Goal: Task Accomplishment & Management: Manage account settings

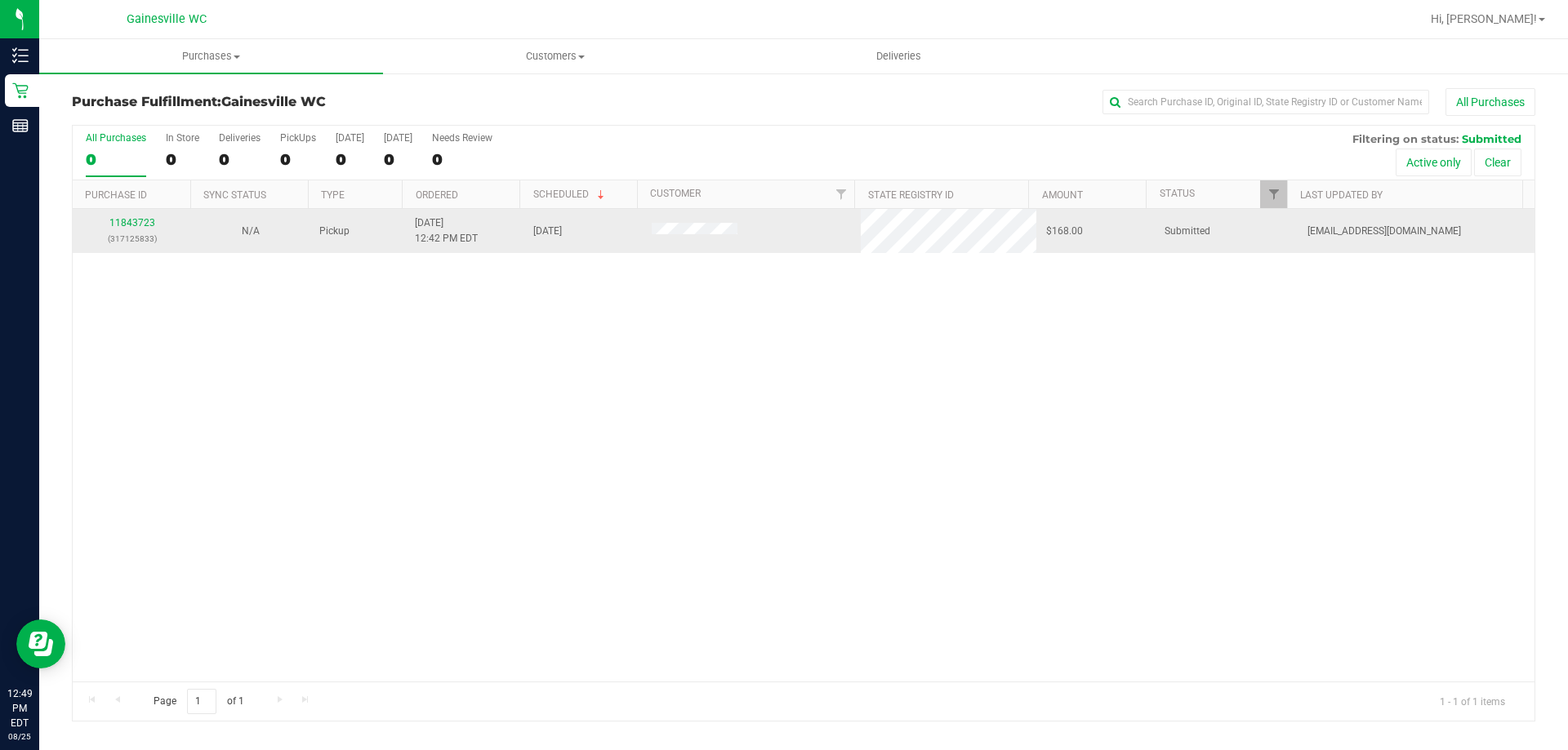
click at [141, 231] on p "(317125833)" at bounding box center [131, 238] width 99 height 15
click at [144, 221] on link "11843723" at bounding box center [131, 222] width 46 height 12
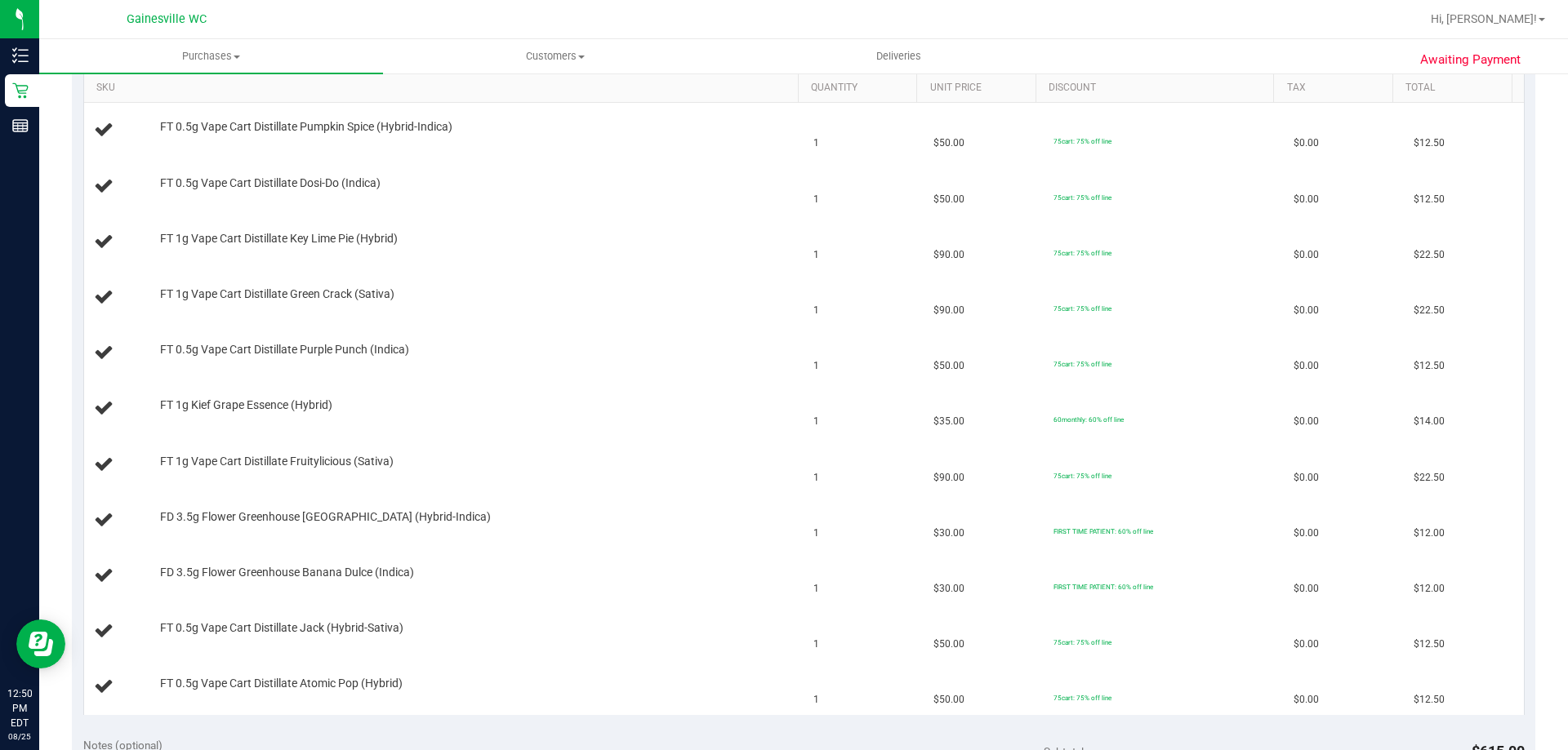
scroll to position [327, 0]
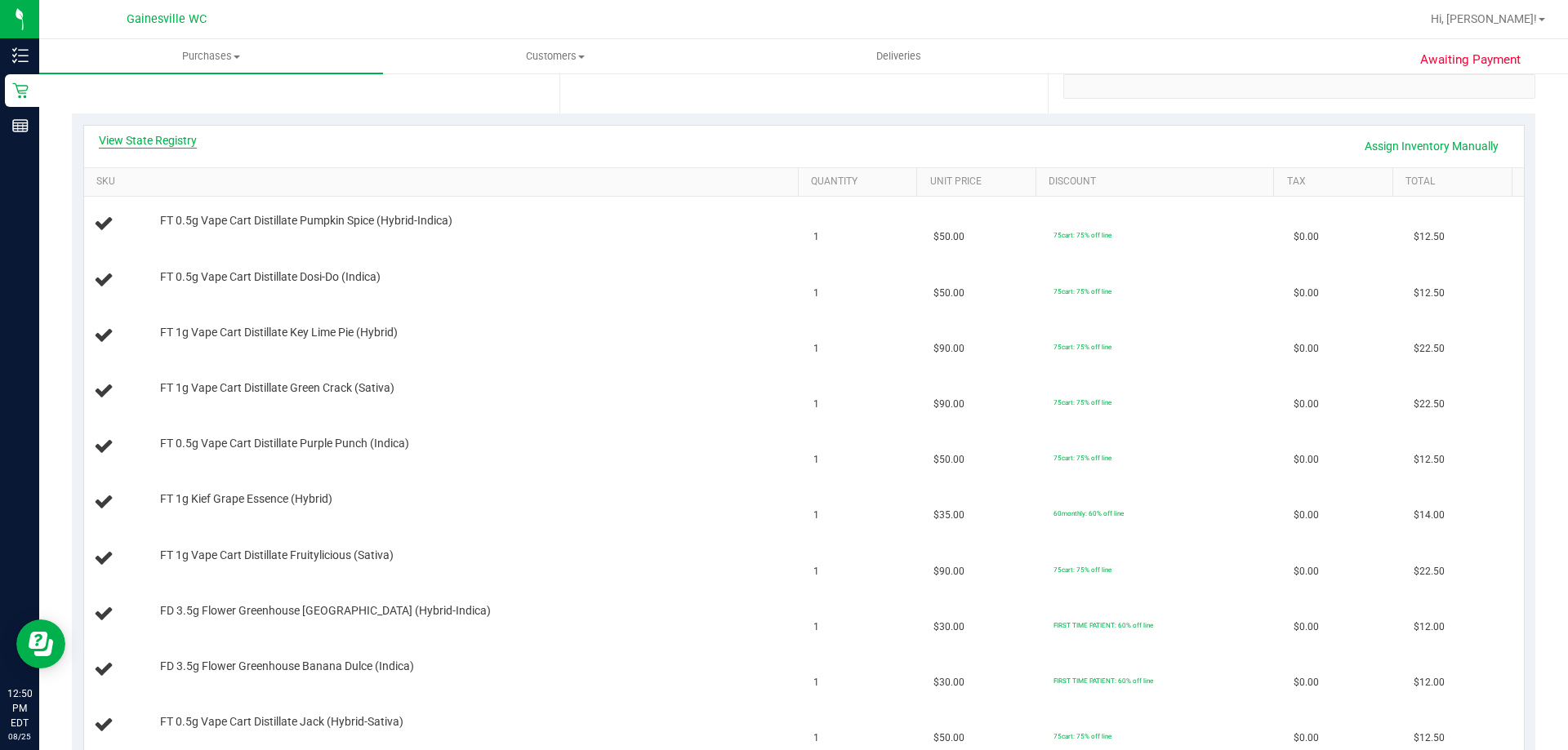
click at [186, 138] on link "View State Registry" at bounding box center [148, 140] width 98 height 16
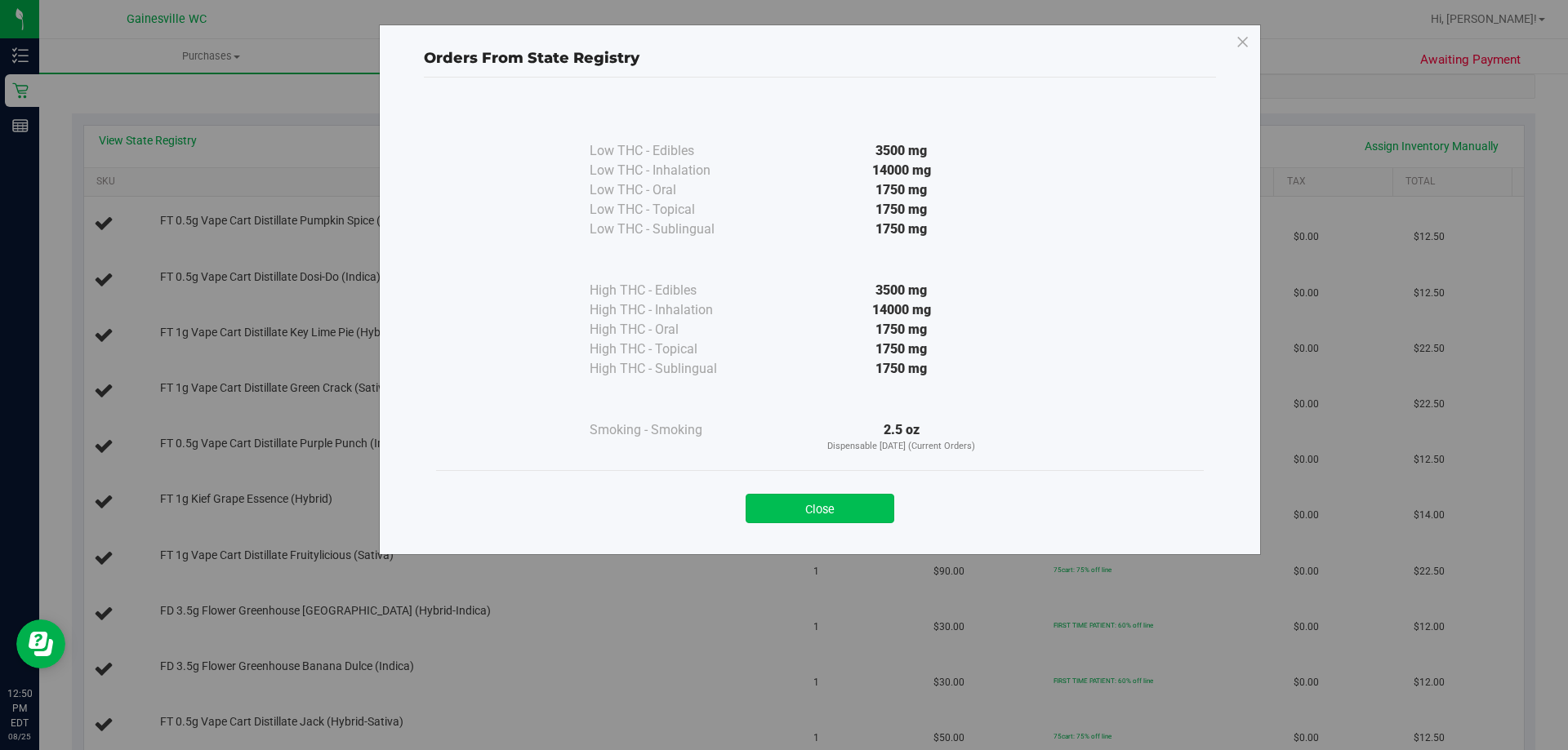
click at [851, 507] on button "Close" at bounding box center [819, 508] width 148 height 29
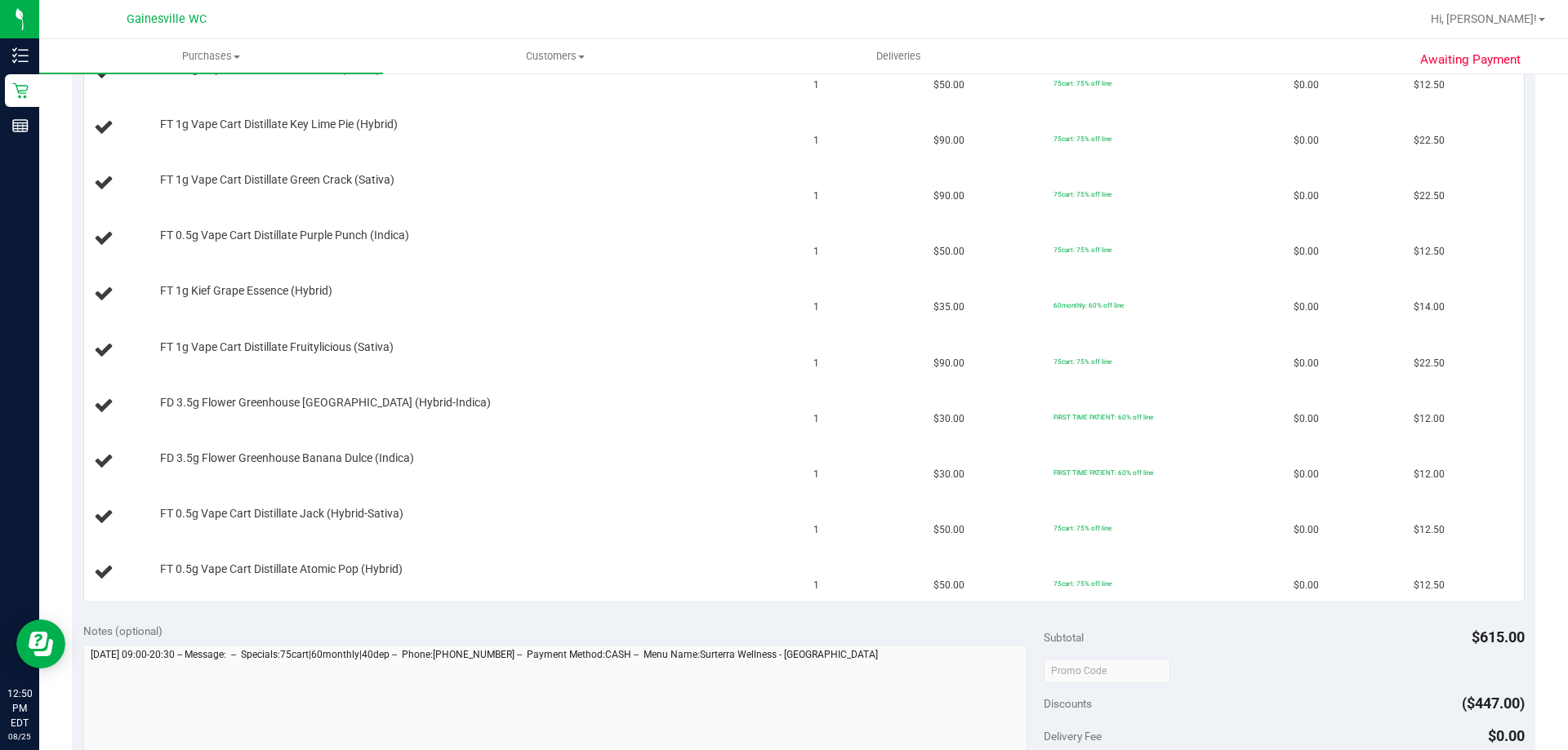
scroll to position [816, 0]
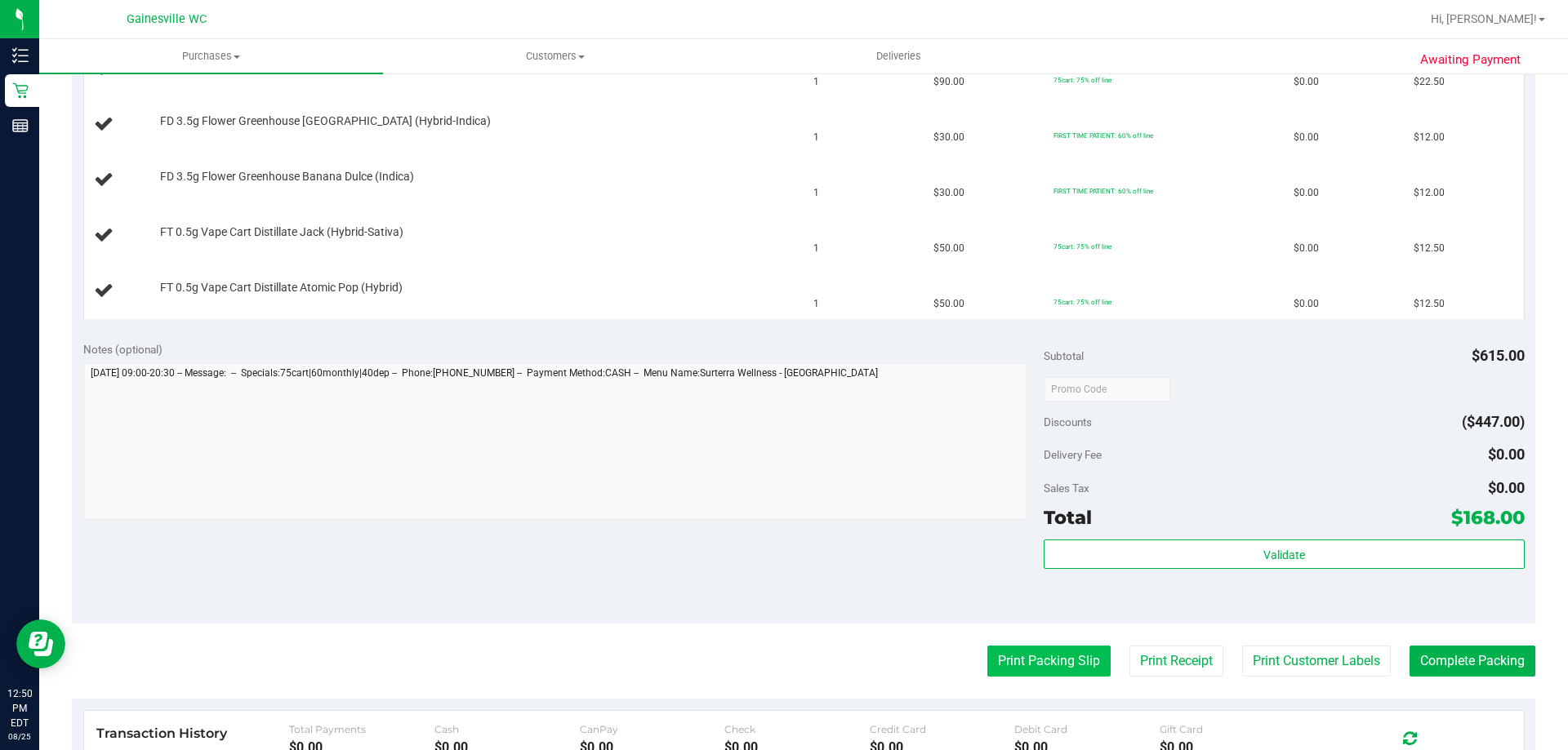
click at [1011, 651] on button "Print Packing Slip" at bounding box center [1049, 661] width 123 height 31
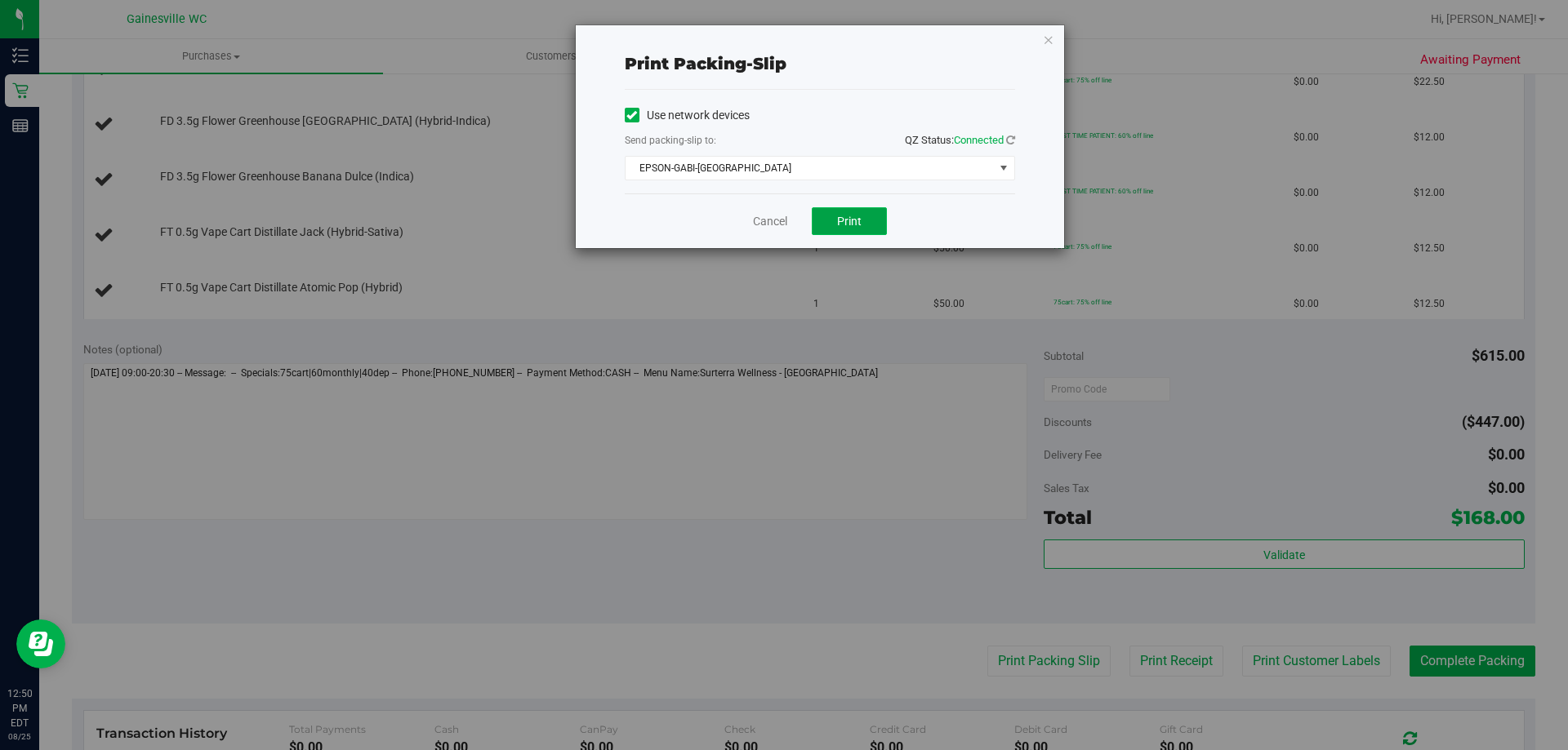
click at [823, 215] on button "Print" at bounding box center [849, 221] width 75 height 28
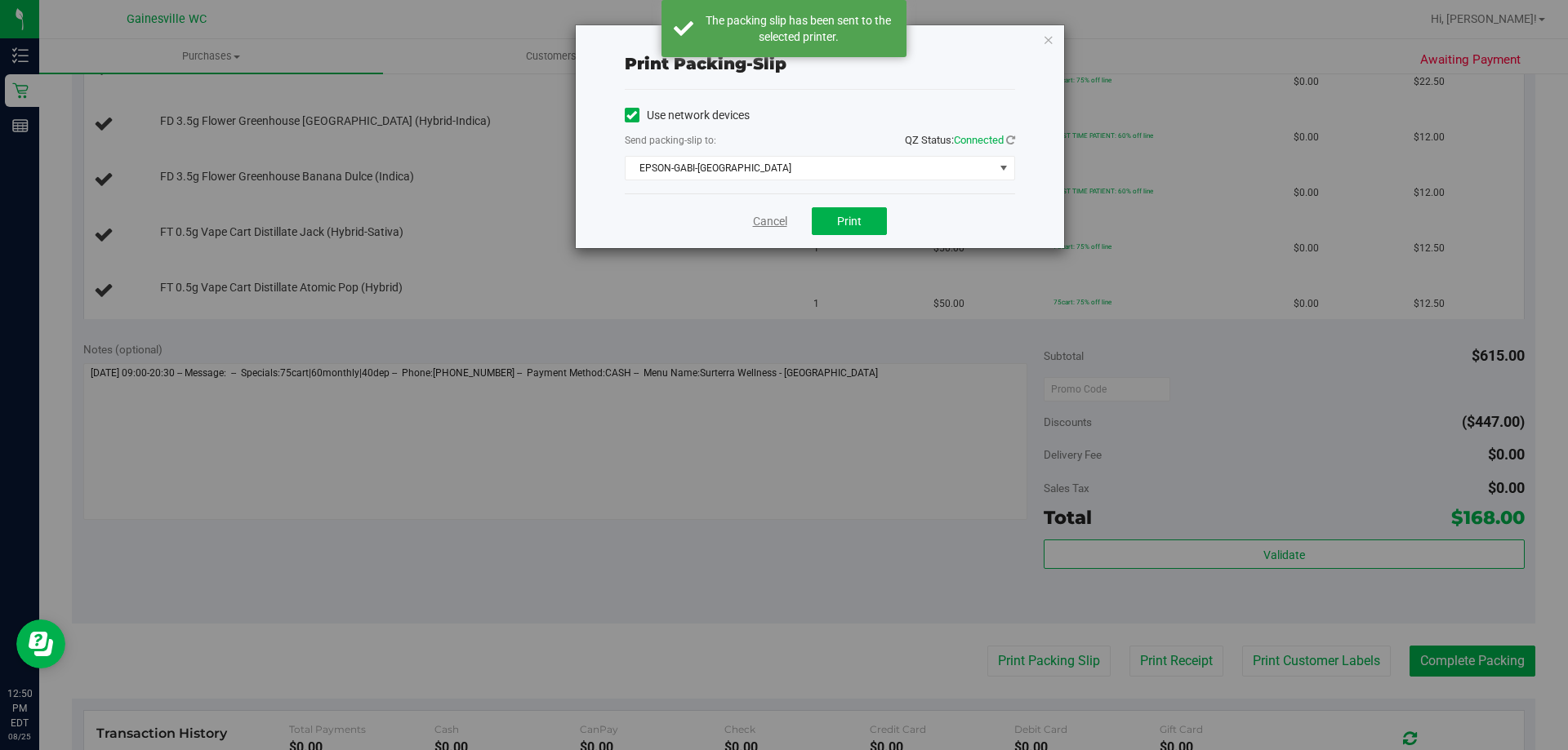
click at [777, 225] on link "Cancel" at bounding box center [770, 221] width 34 height 17
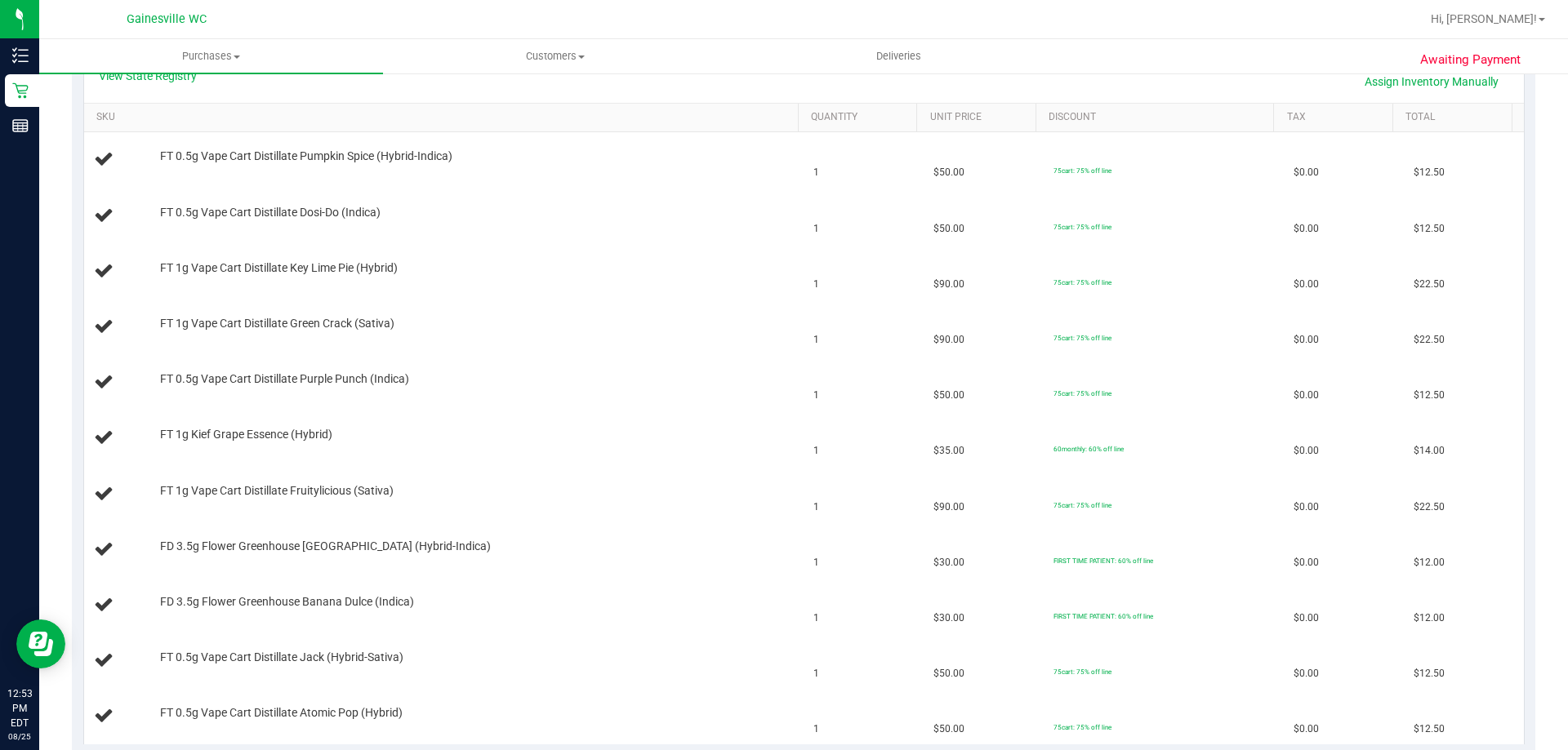
scroll to position [359, 0]
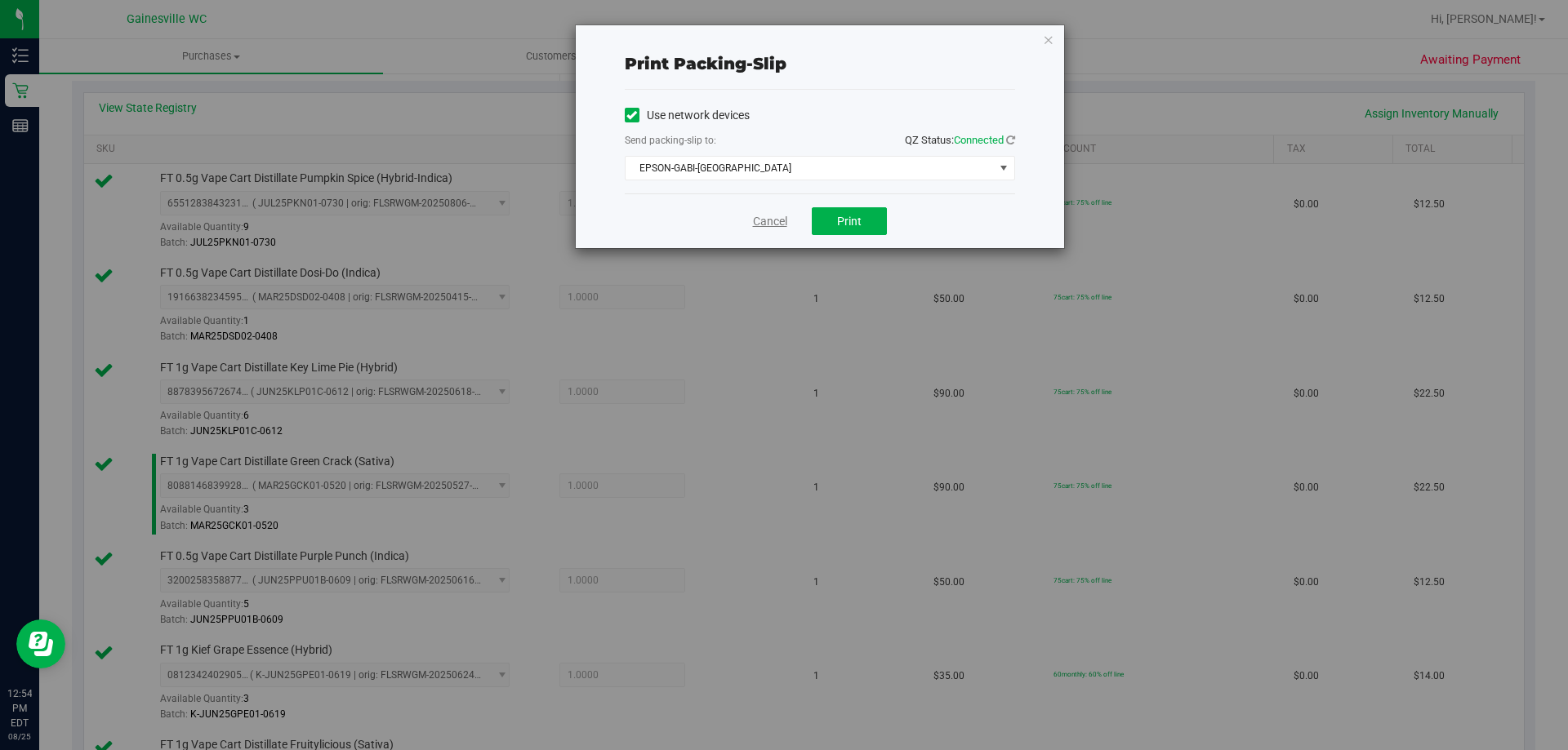
click at [759, 214] on link "Cancel" at bounding box center [770, 221] width 34 height 17
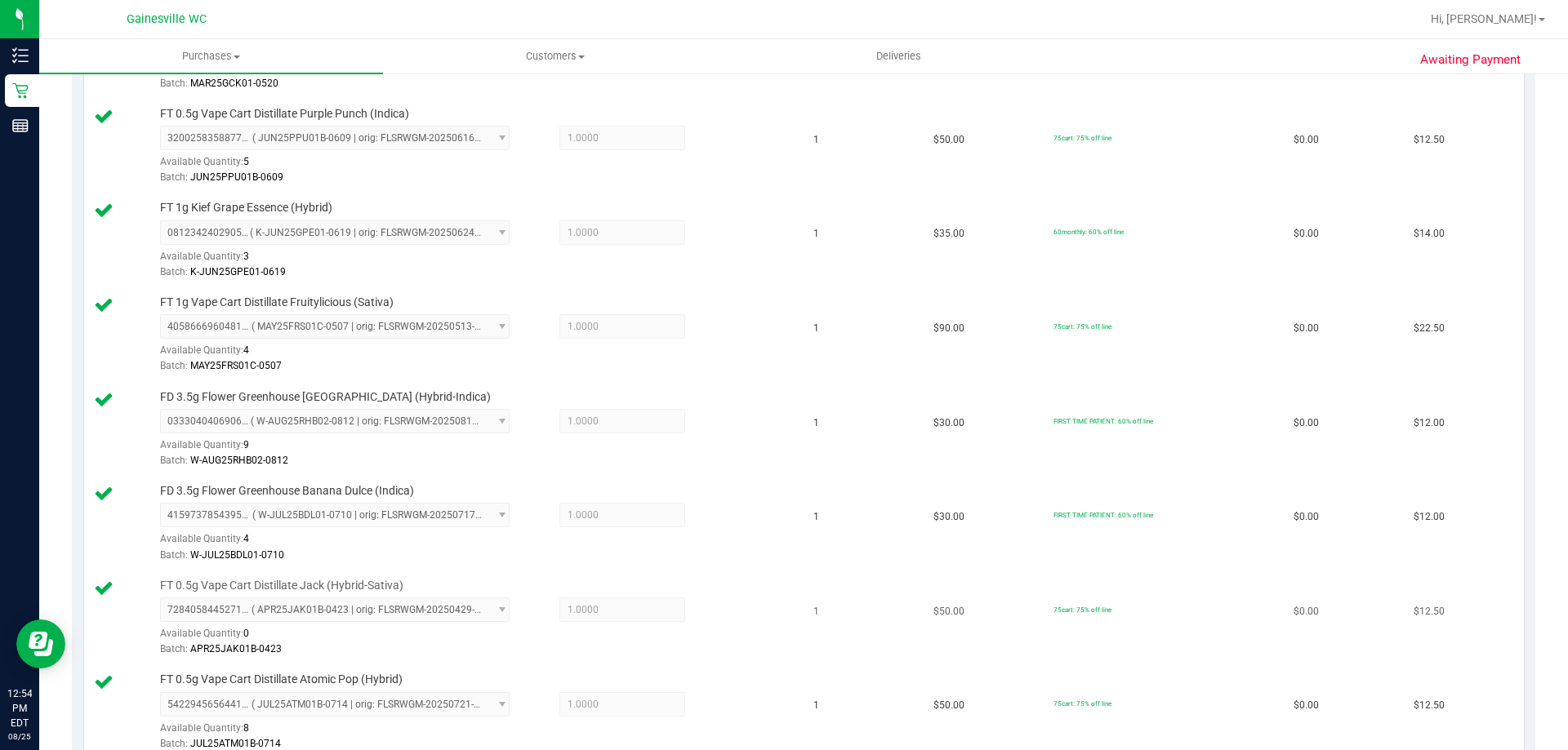
scroll to position [1100, 0]
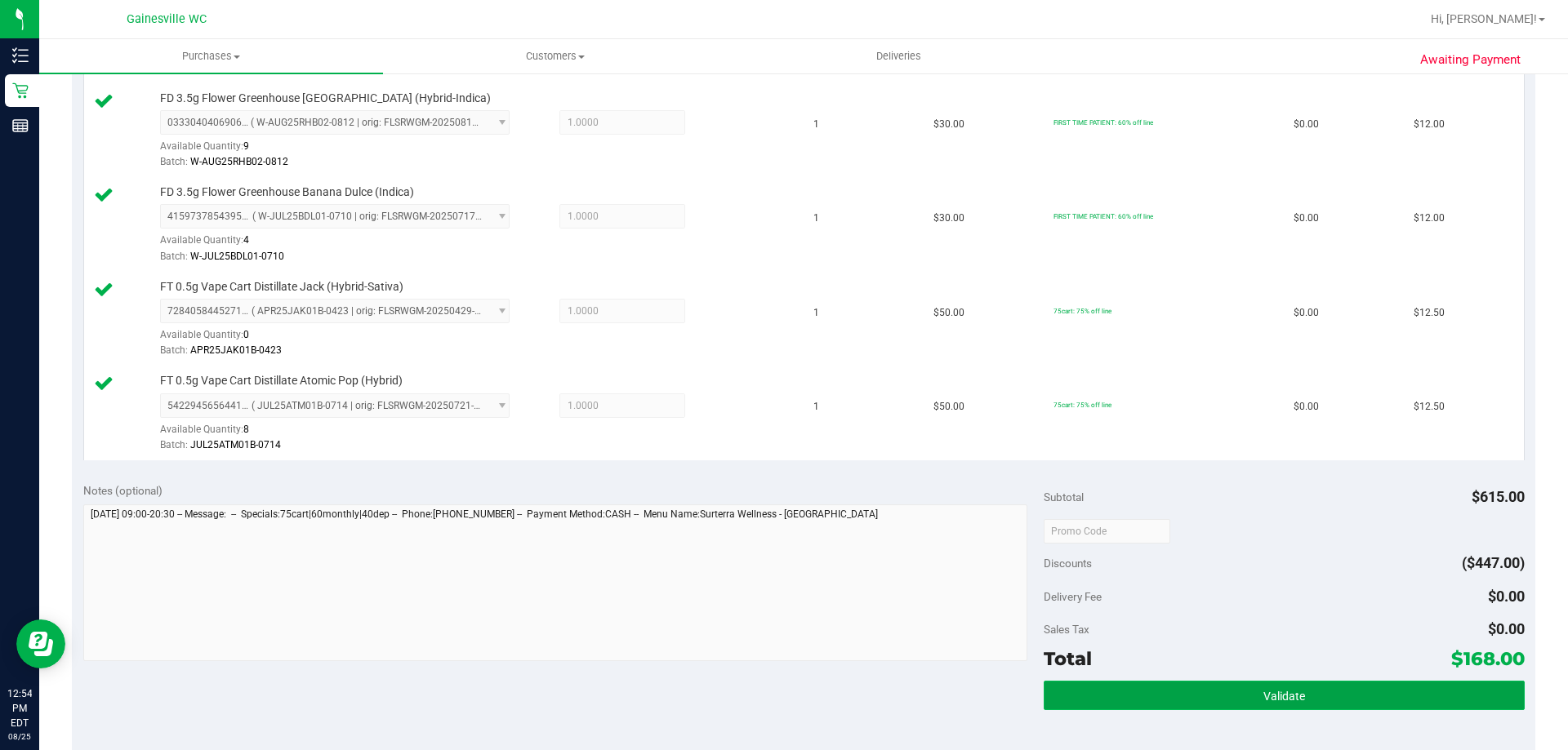
click at [1186, 699] on button "Validate" at bounding box center [1283, 695] width 480 height 29
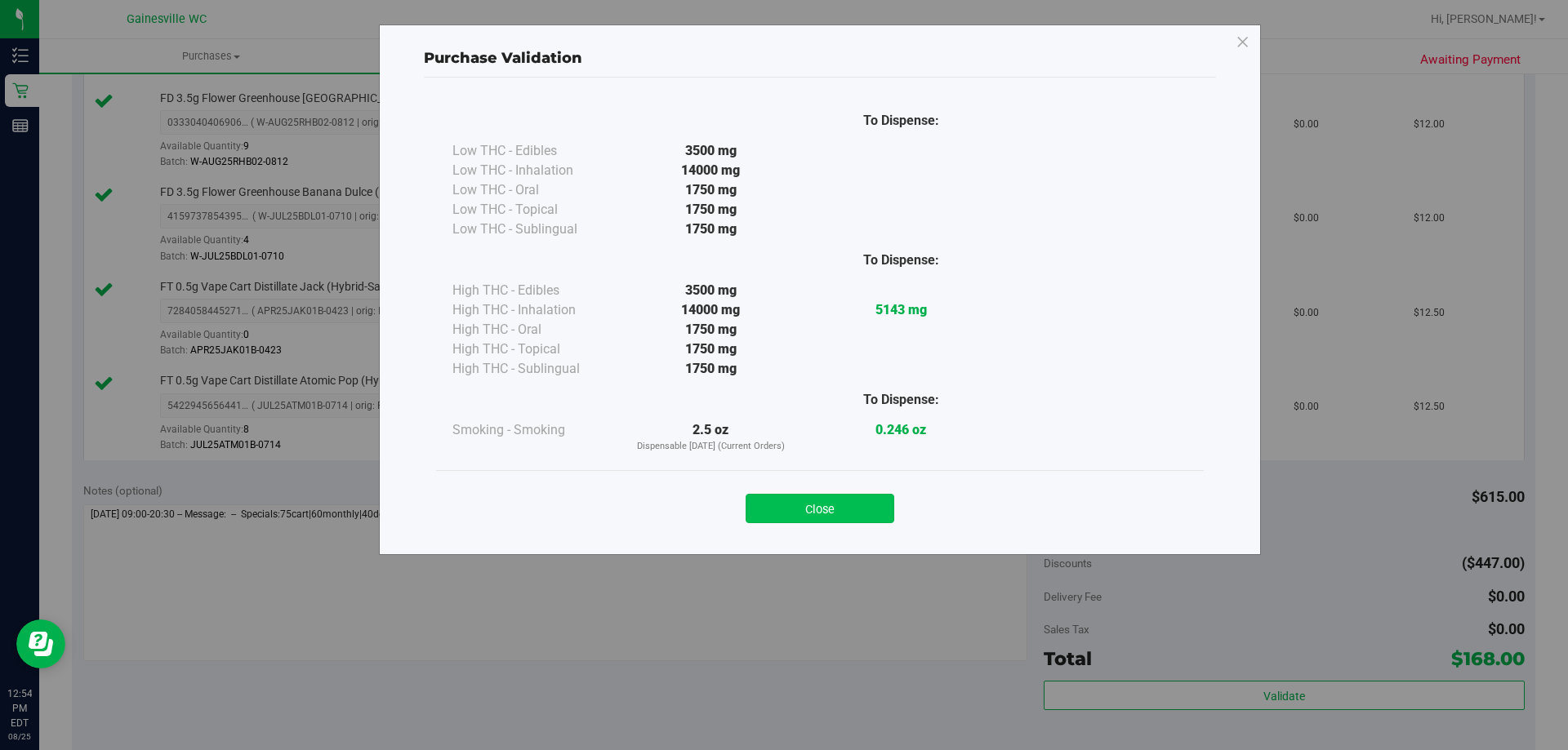
click at [823, 507] on button "Close" at bounding box center [819, 508] width 148 height 29
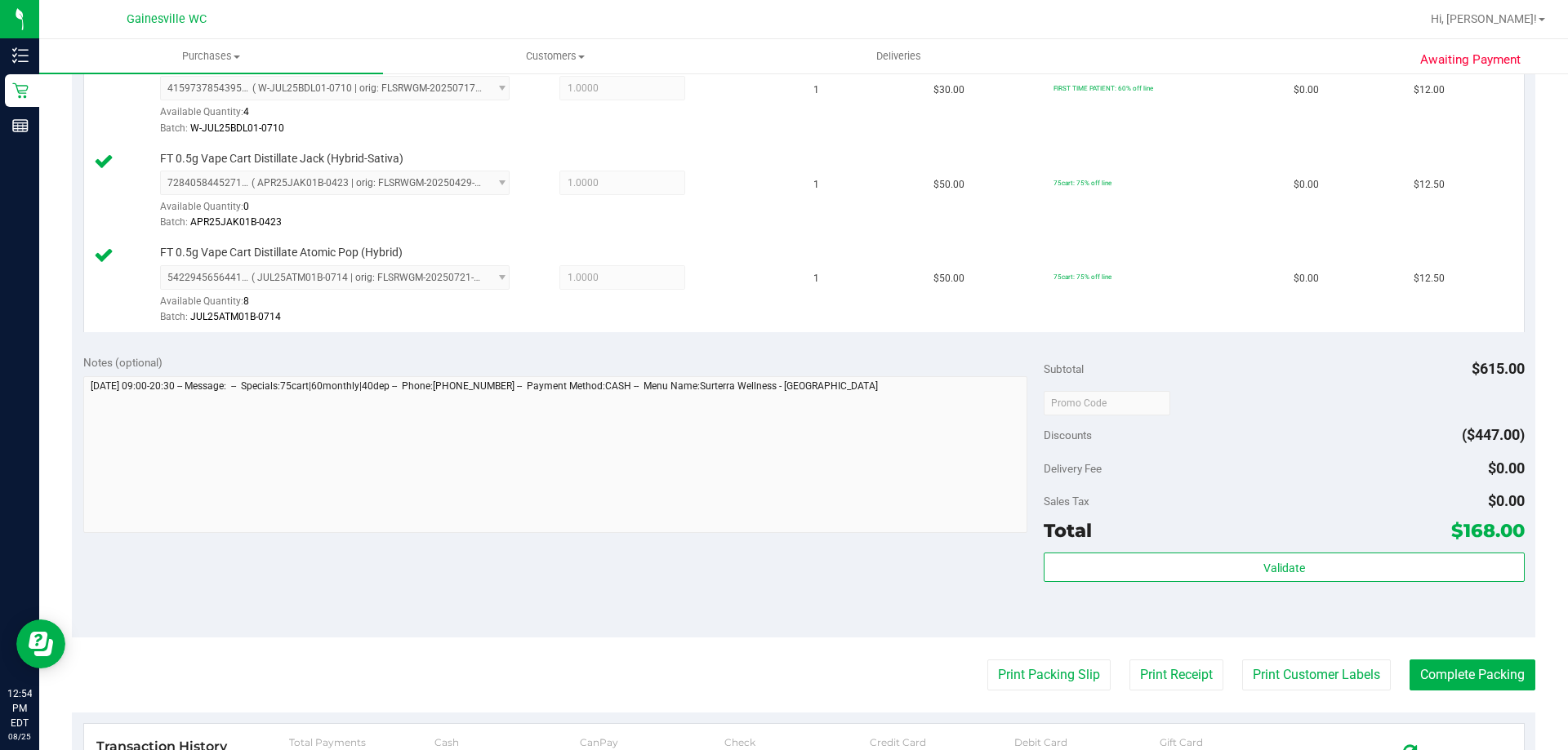
scroll to position [1508, 0]
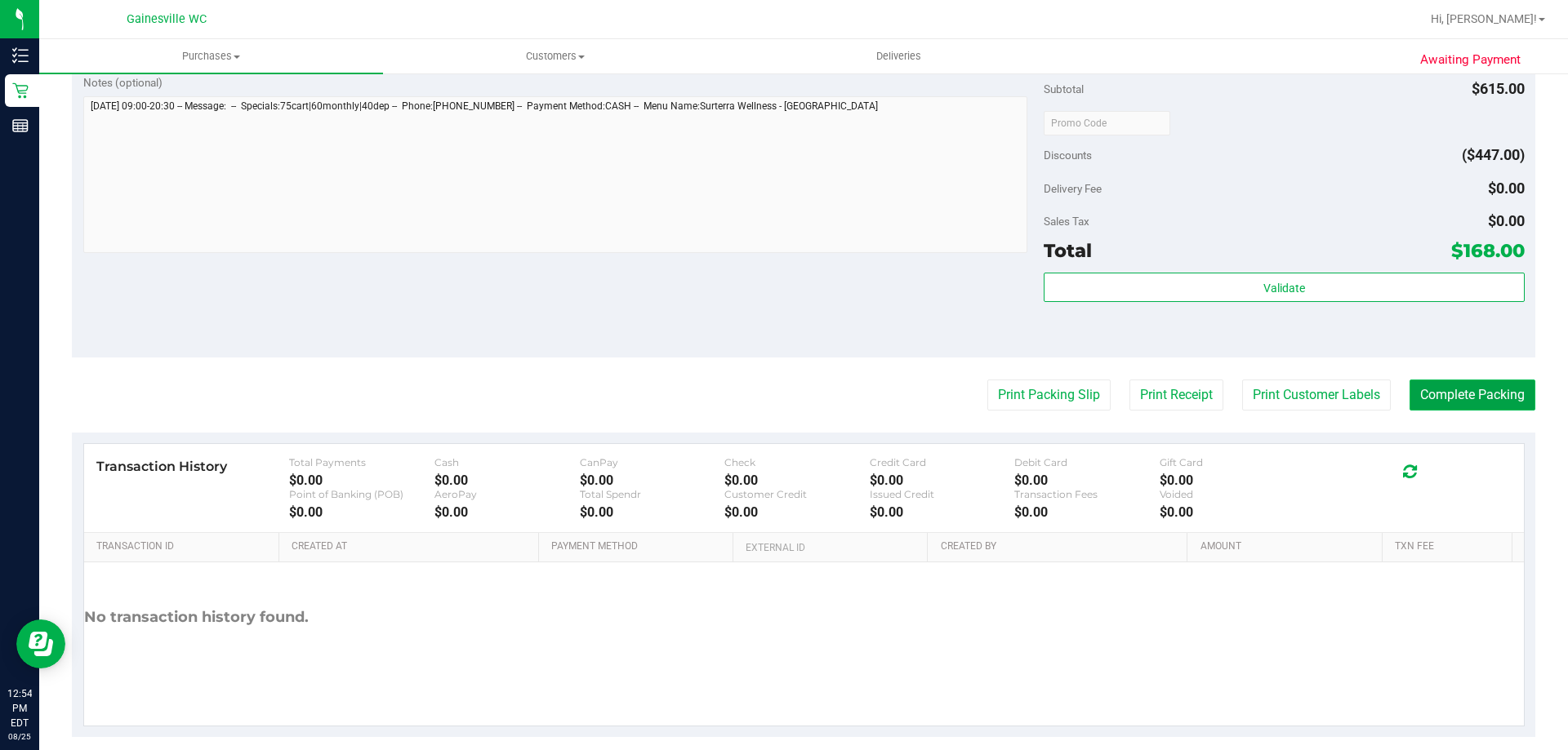
click at [1505, 389] on button "Complete Packing" at bounding box center [1472, 395] width 126 height 31
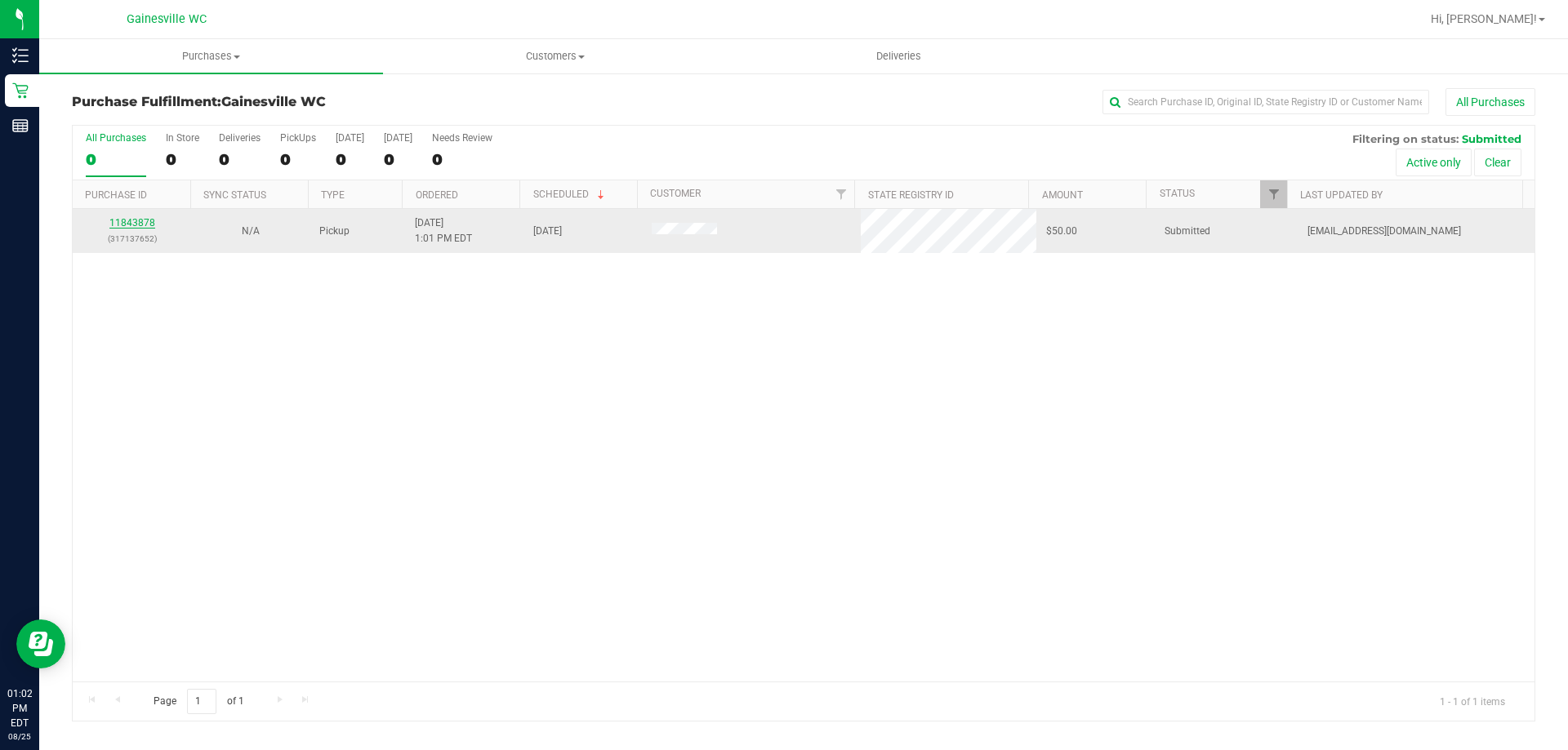
click at [138, 223] on link "11843878" at bounding box center [131, 222] width 46 height 12
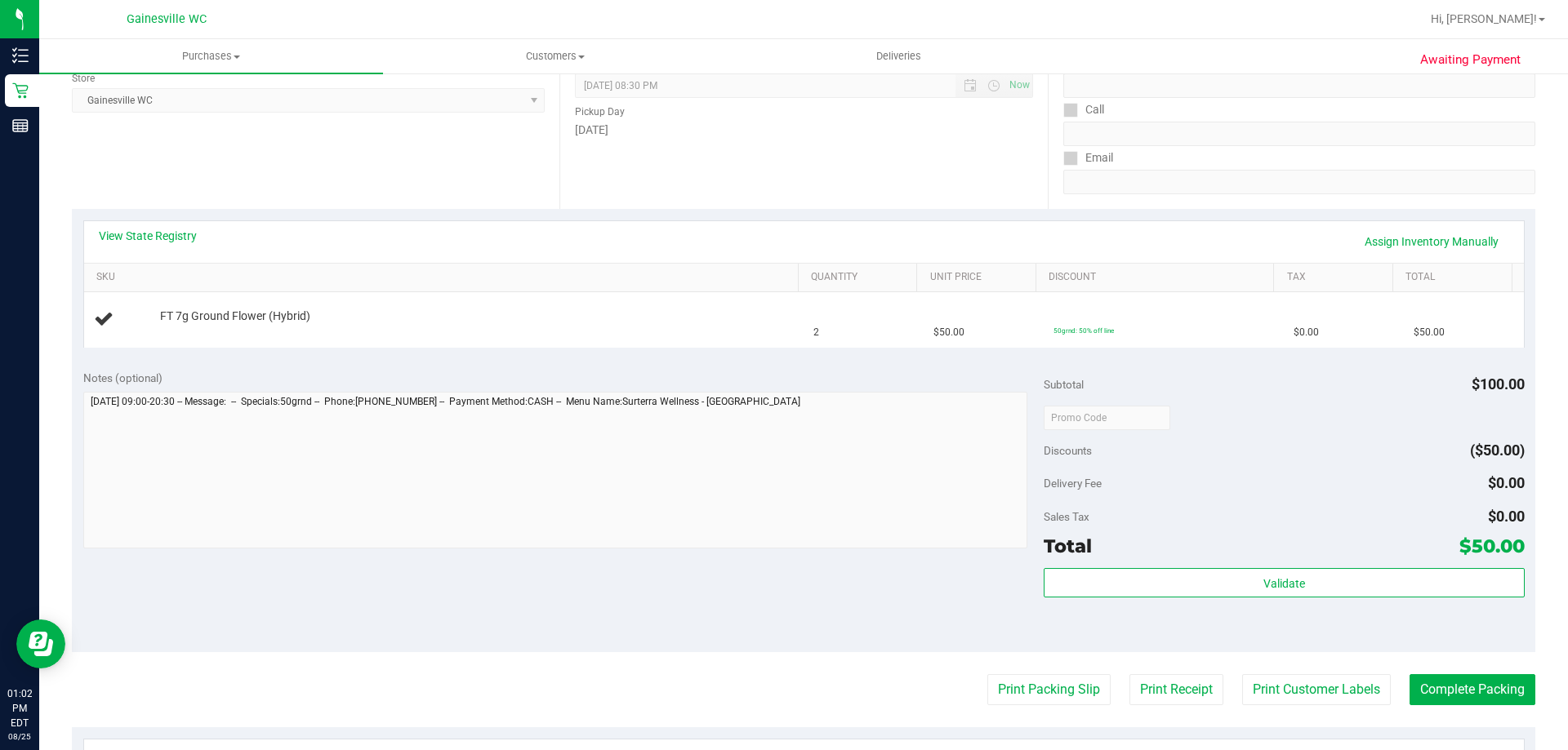
scroll to position [546, 0]
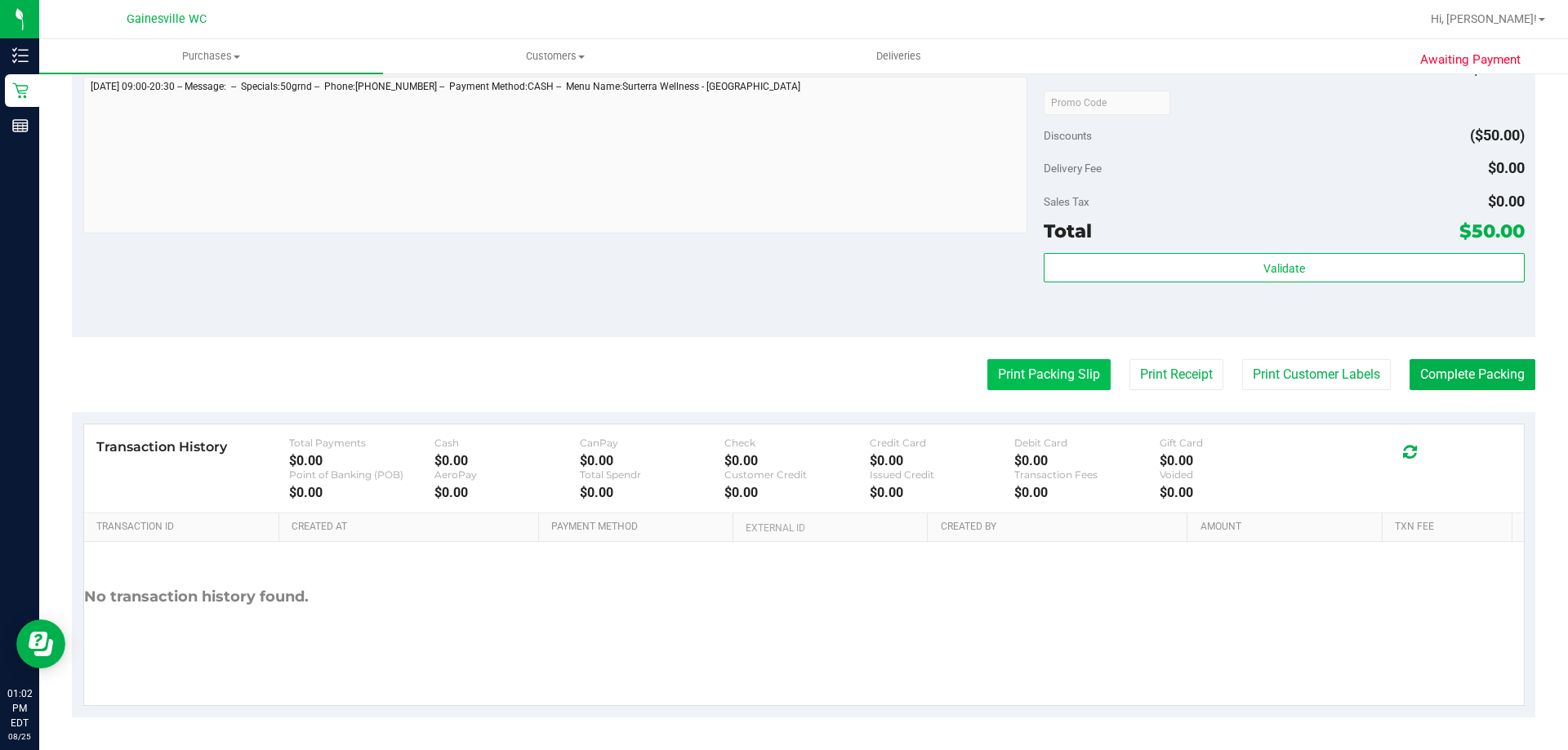
click at [1021, 380] on button "Print Packing Slip" at bounding box center [1049, 374] width 123 height 31
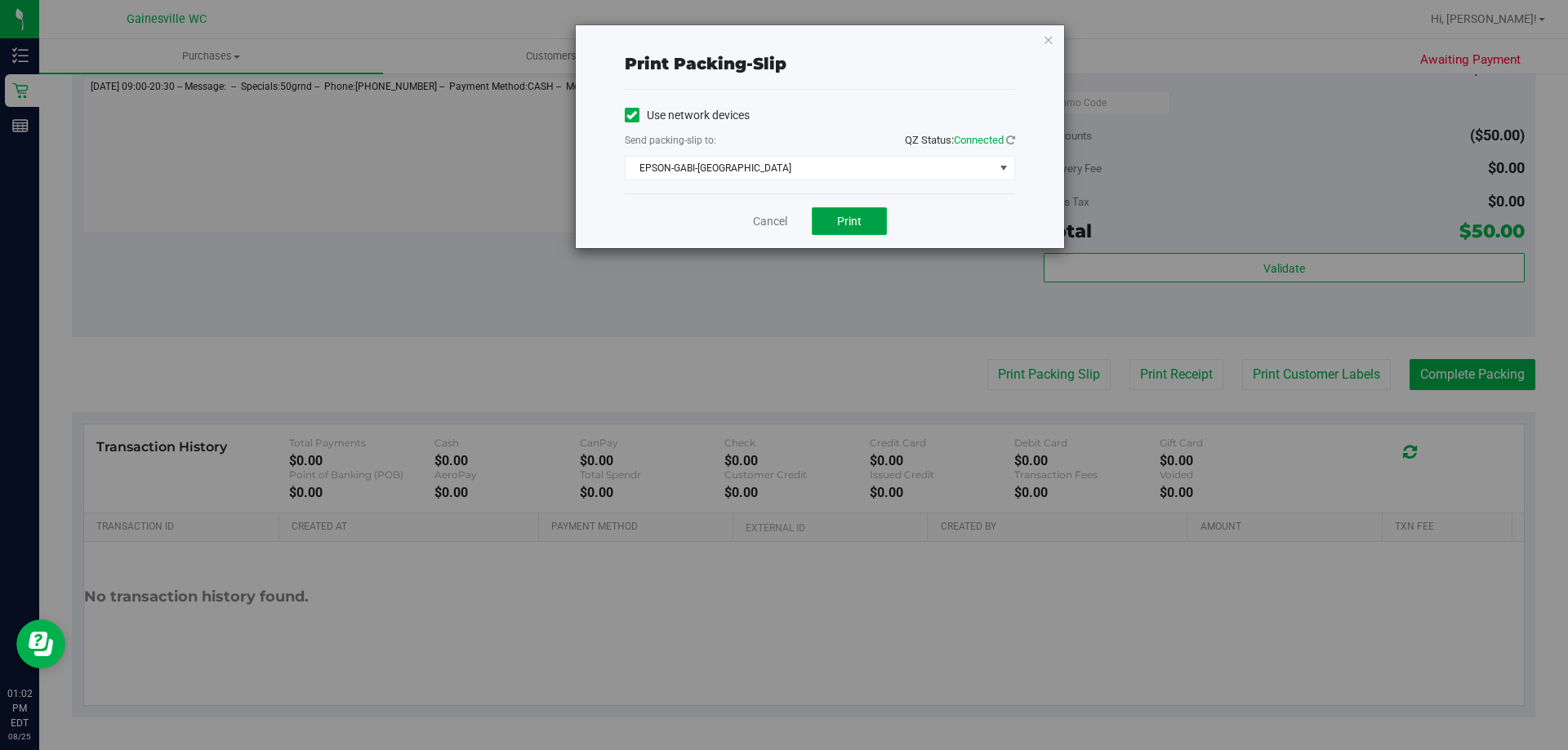
click at [845, 225] on span "Print" at bounding box center [849, 221] width 24 height 13
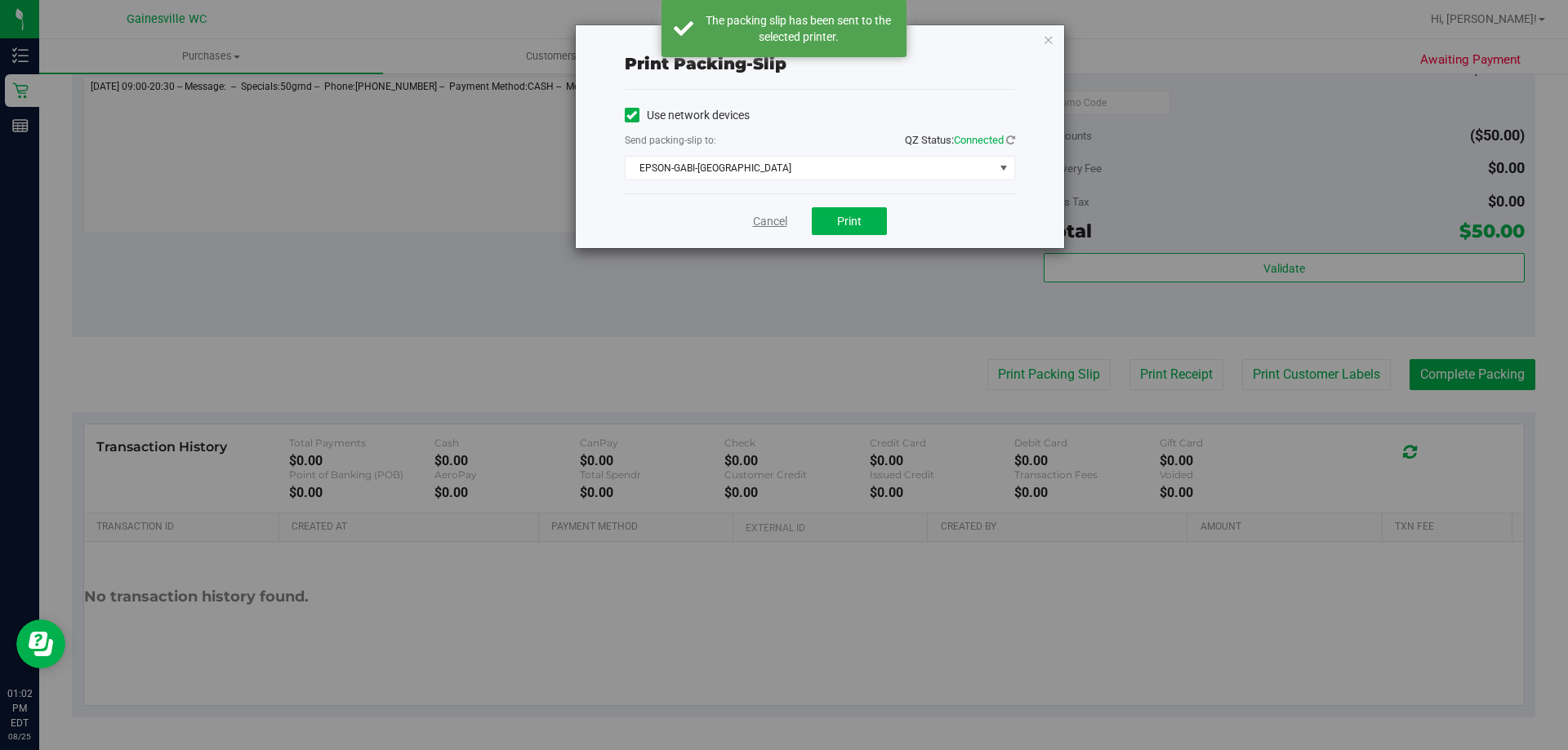
click at [759, 214] on link "Cancel" at bounding box center [770, 221] width 34 height 17
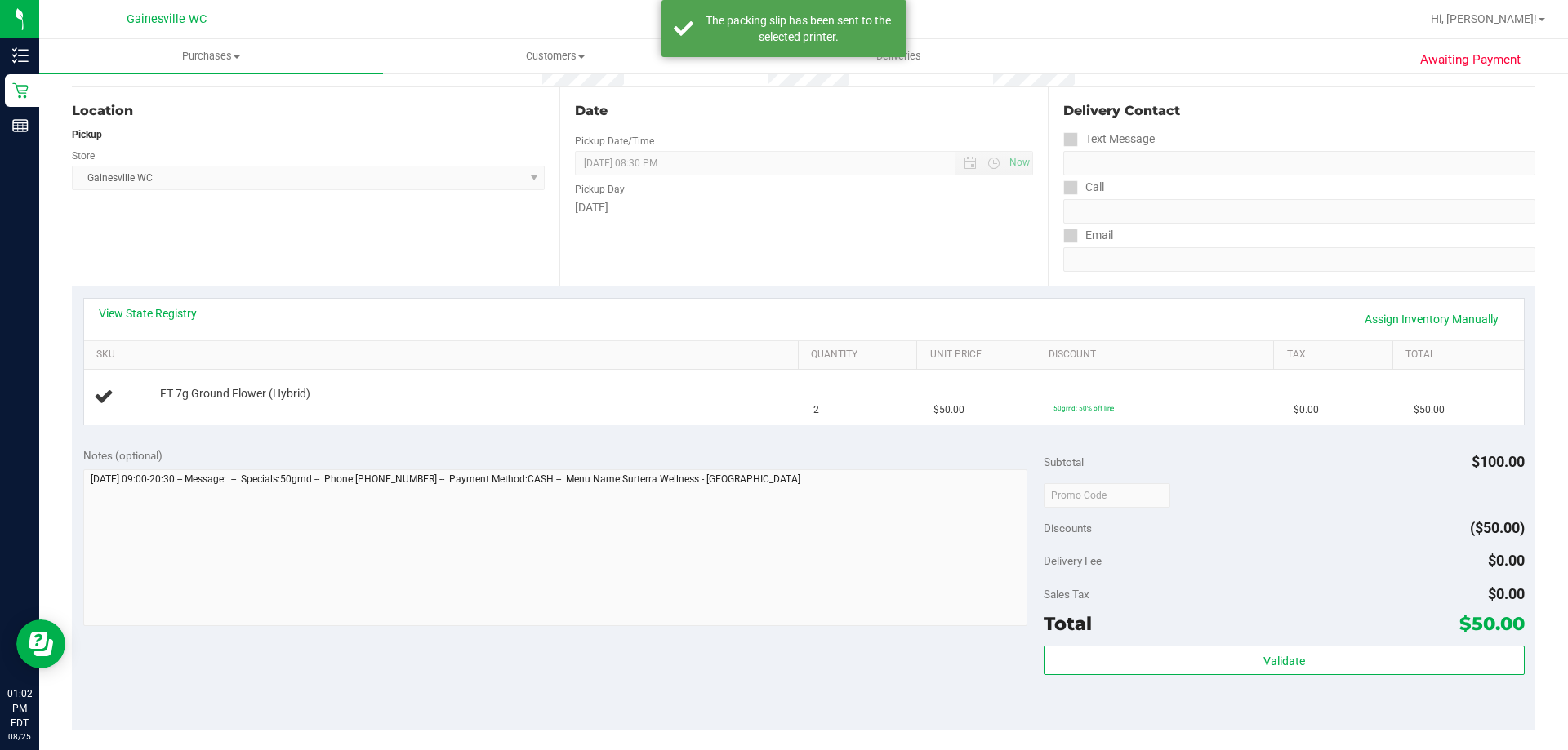
scroll to position [56, 0]
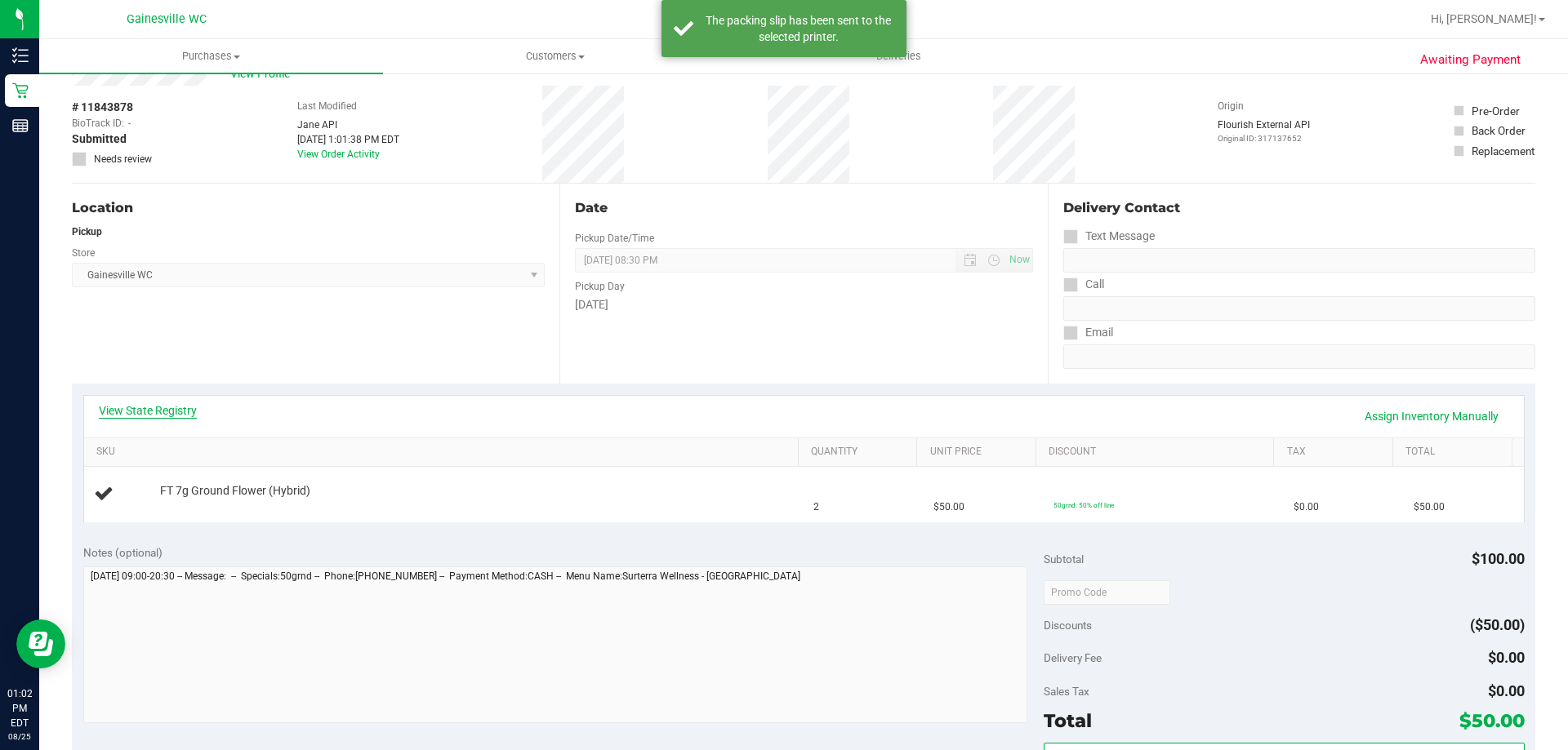
click at [185, 410] on link "View State Registry" at bounding box center [148, 411] width 98 height 16
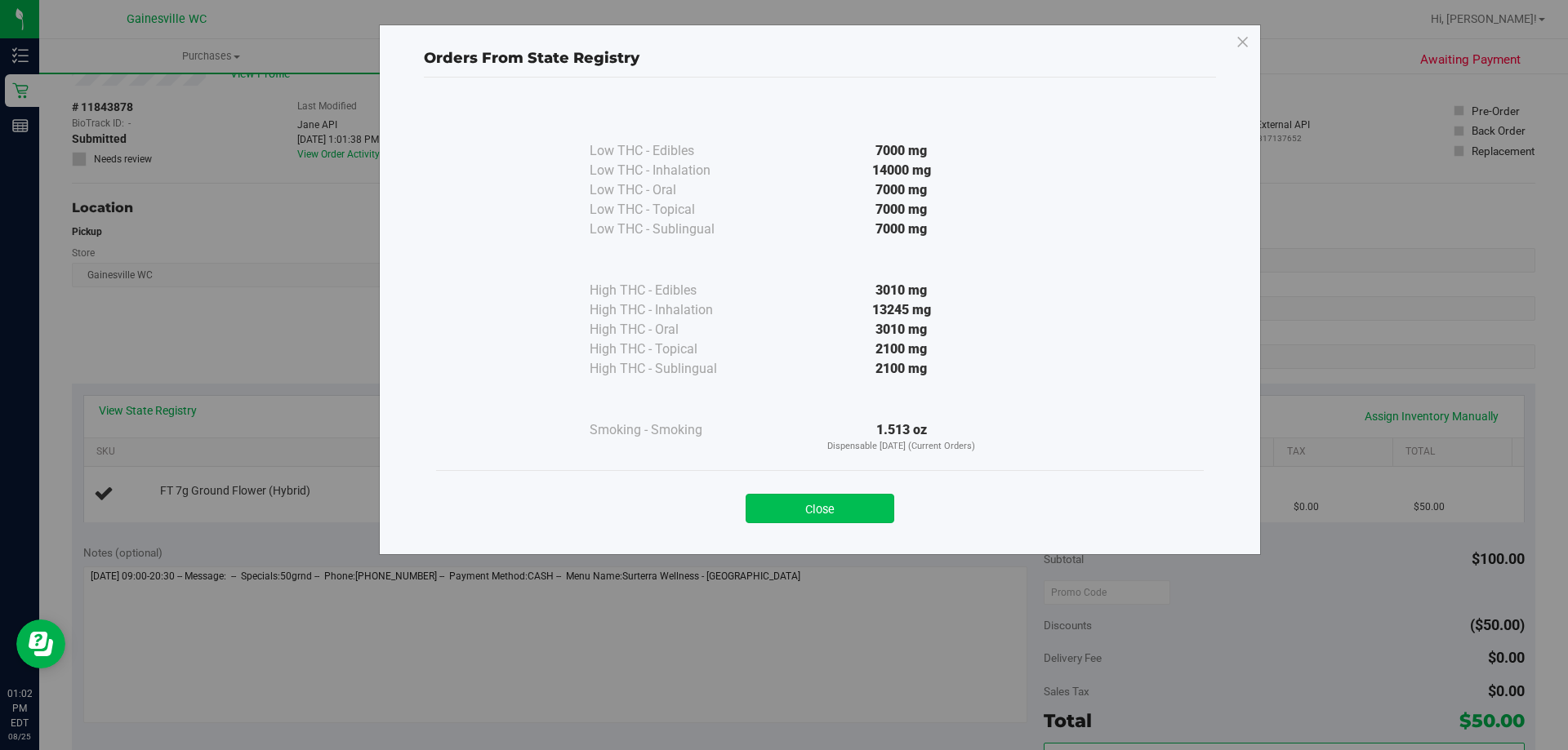
click at [842, 512] on button "Close" at bounding box center [819, 508] width 148 height 29
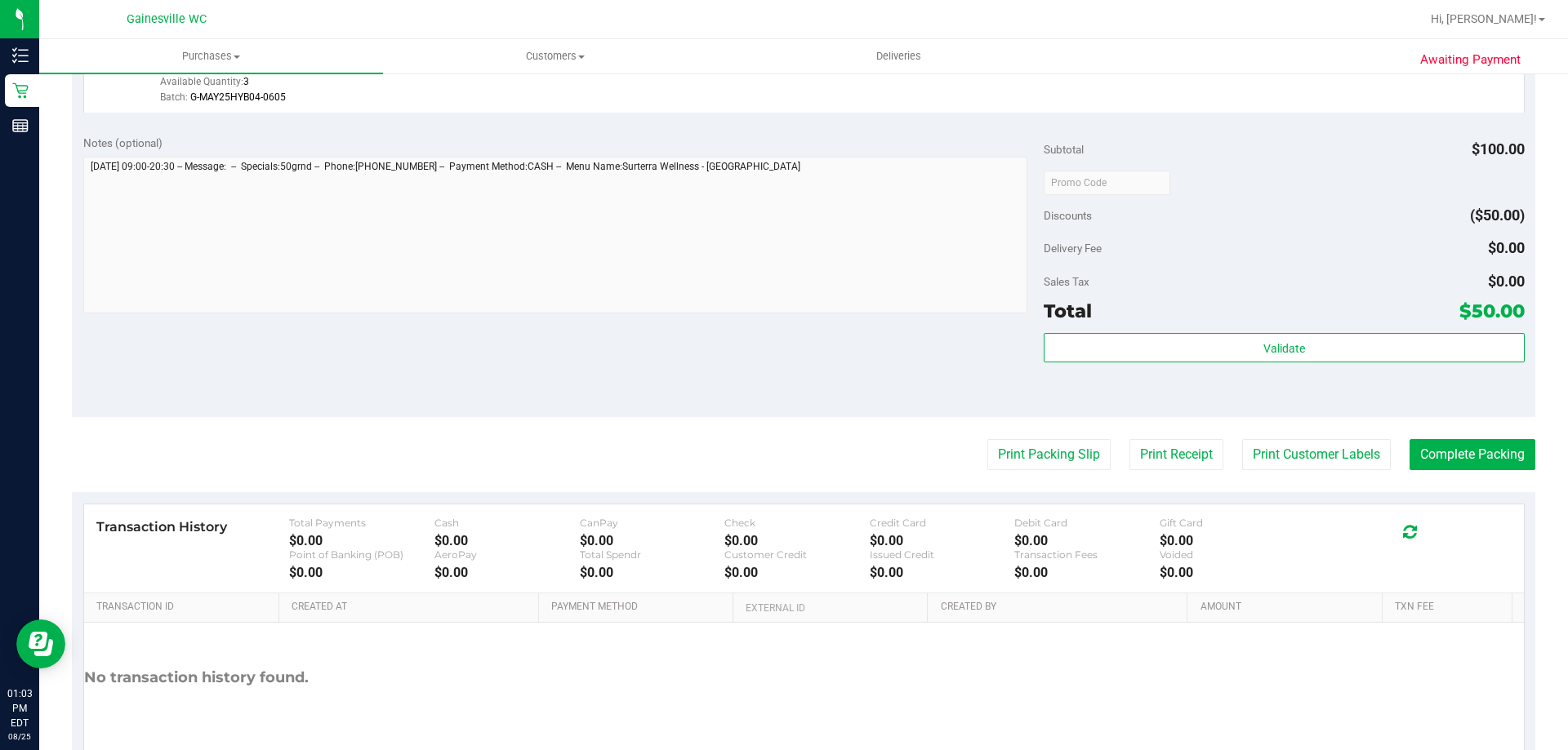
scroll to position [546, 0]
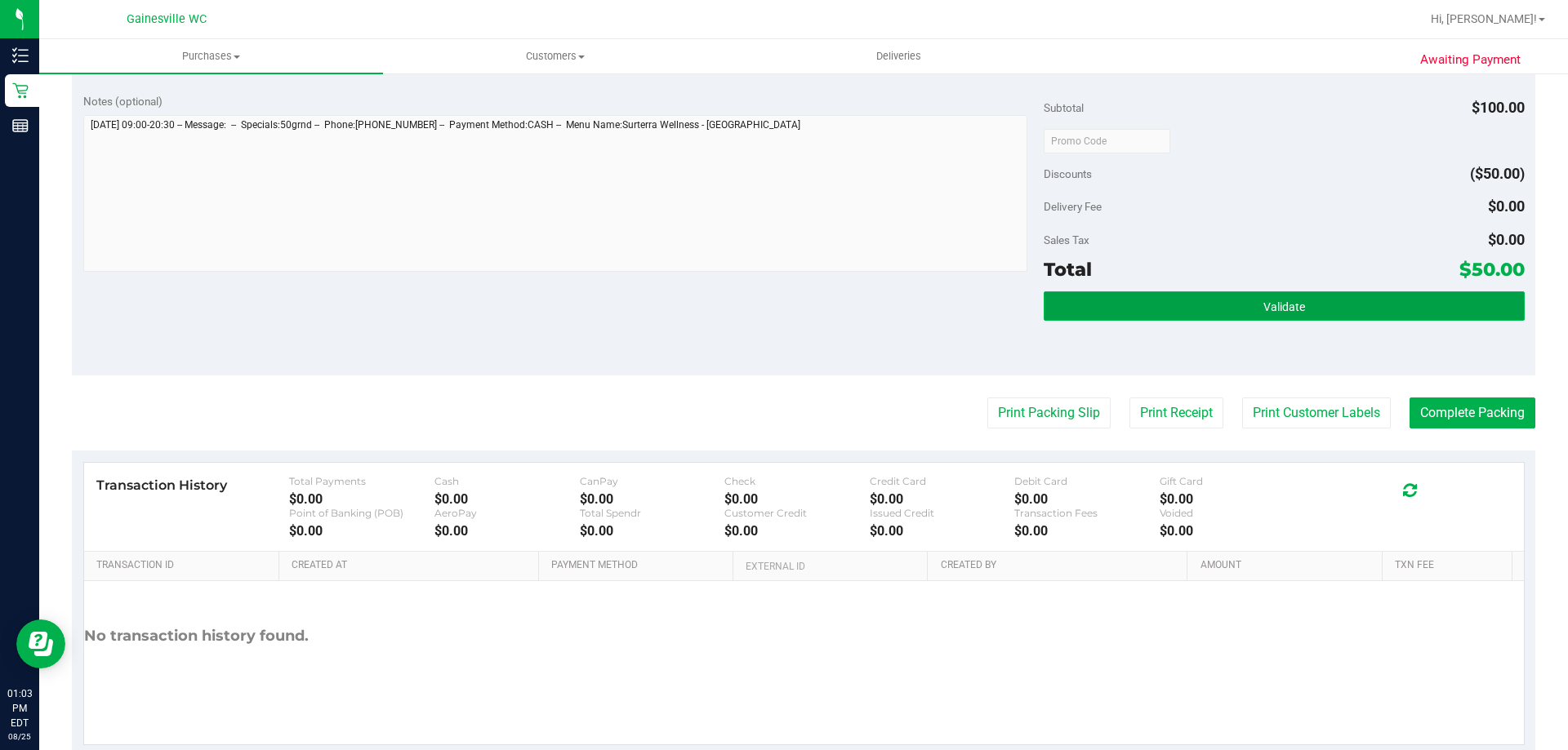
click at [1206, 305] on button "Validate" at bounding box center [1283, 305] width 480 height 29
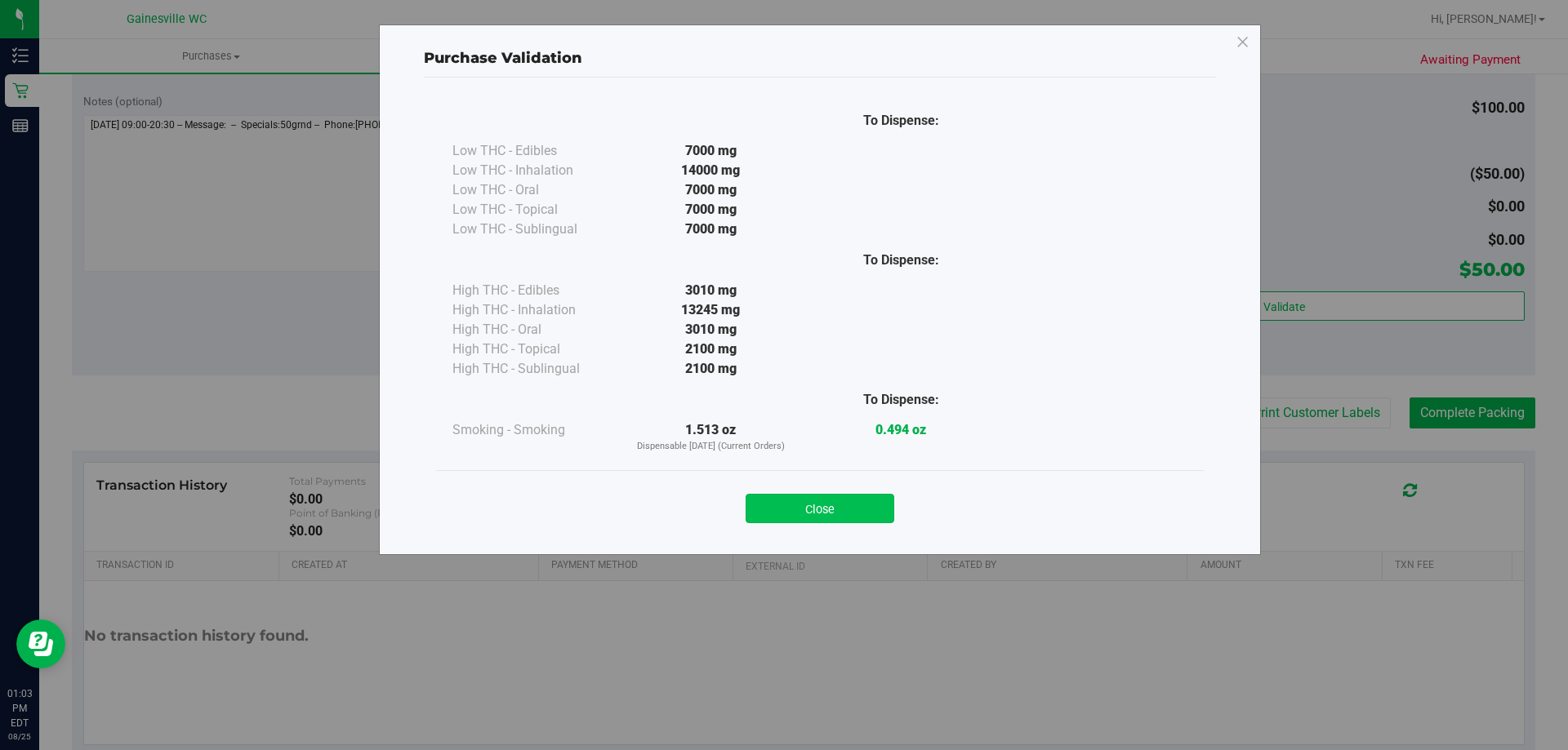
click at [818, 515] on button "Close" at bounding box center [819, 508] width 148 height 29
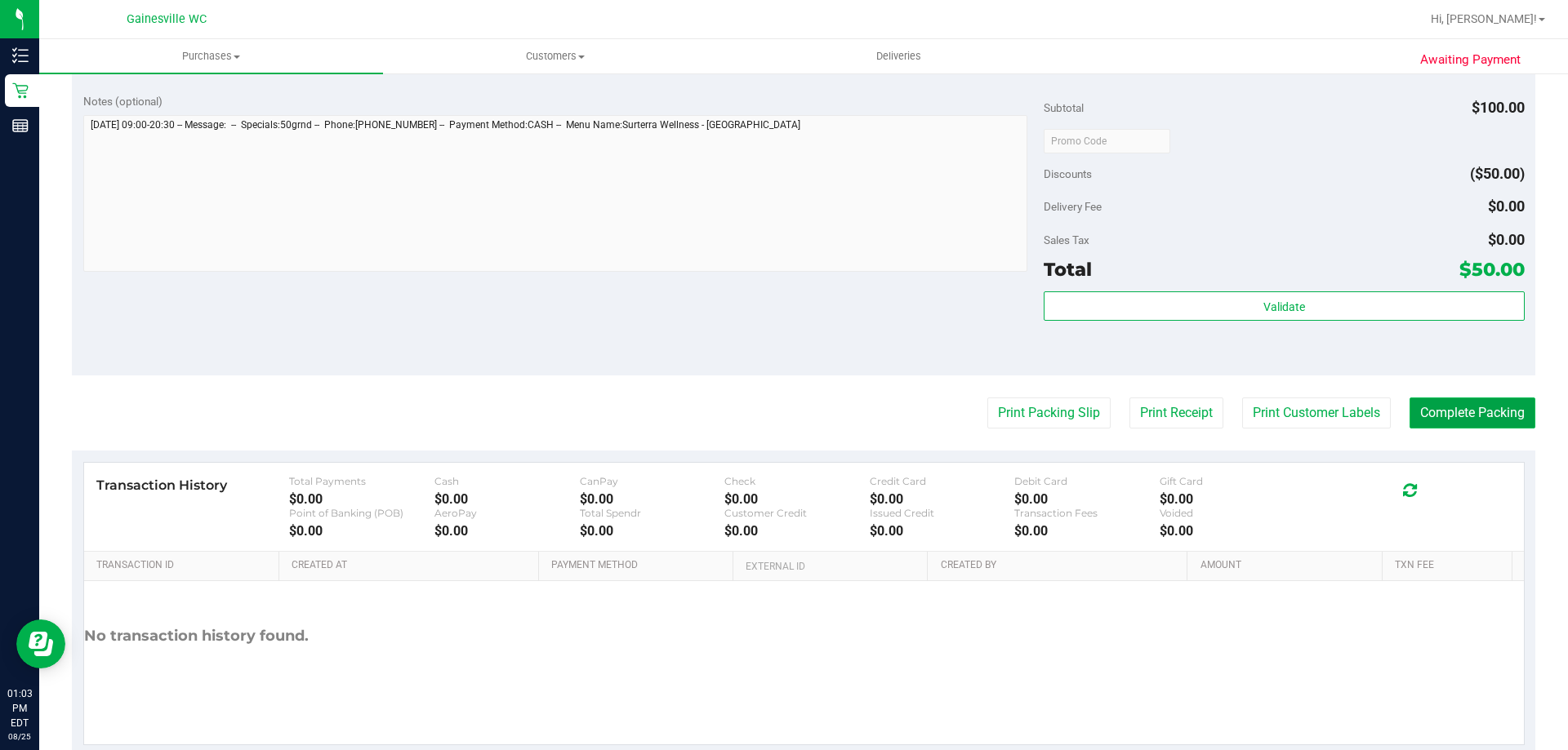
click at [1438, 421] on button "Complete Packing" at bounding box center [1472, 412] width 126 height 31
